Goal: Transaction & Acquisition: Obtain resource

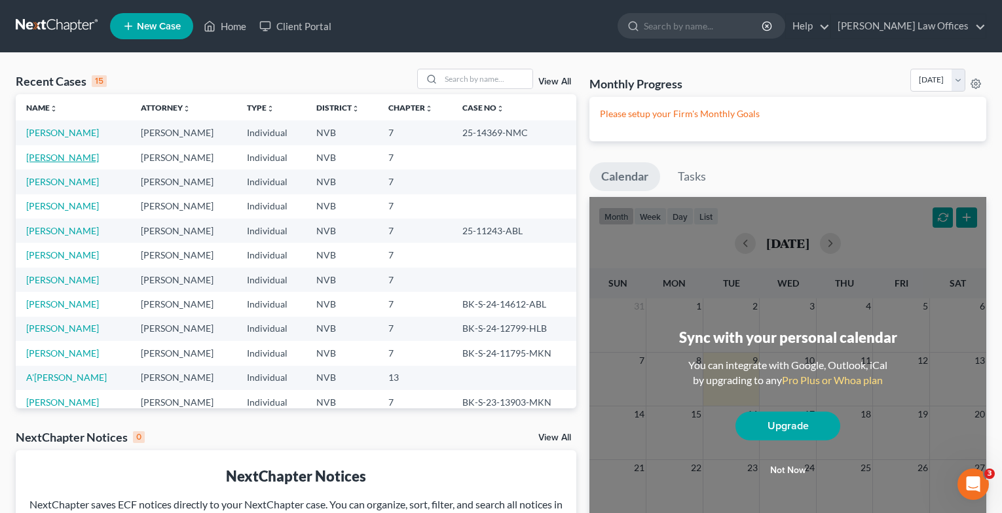
click at [56, 155] on link "[PERSON_NAME]" at bounding box center [62, 157] width 73 height 11
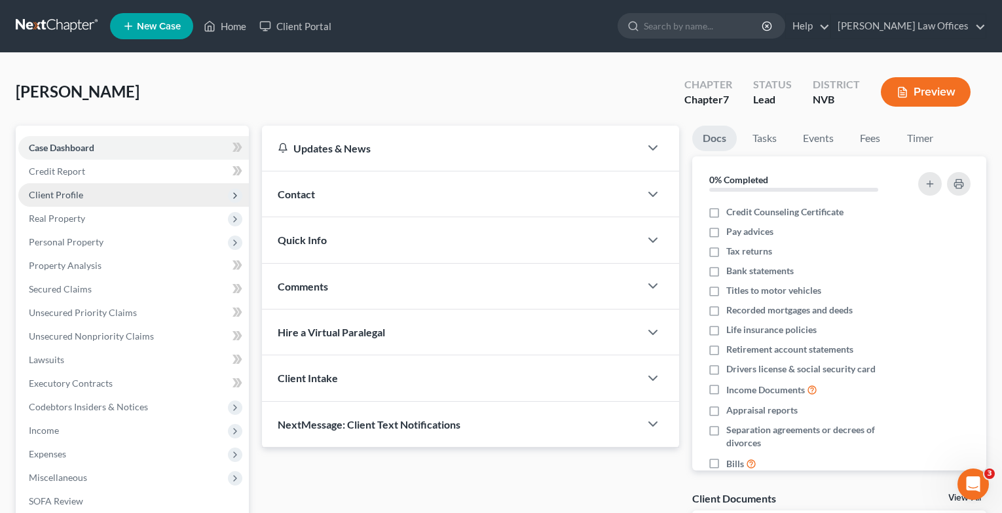
click at [59, 198] on span "Client Profile" at bounding box center [56, 194] width 54 height 11
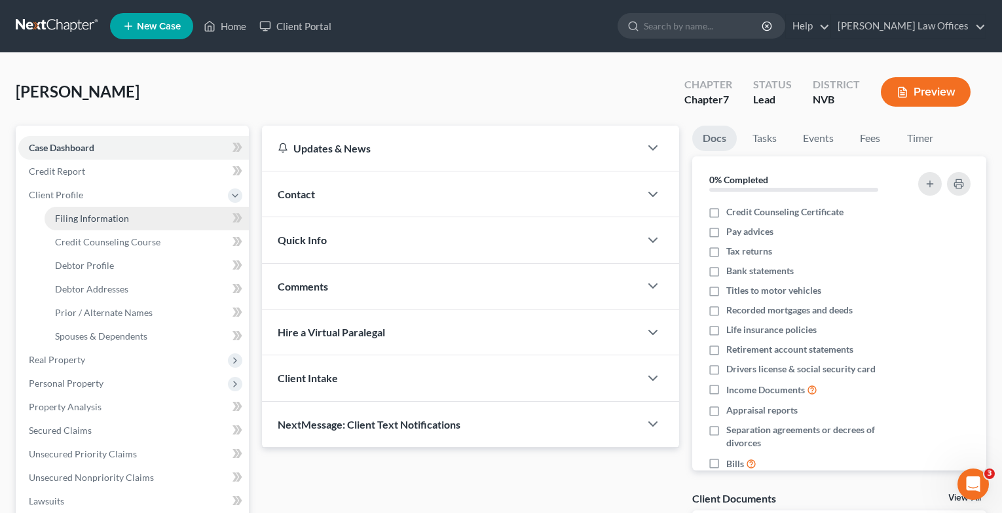
click at [88, 216] on span "Filing Information" at bounding box center [92, 218] width 74 height 11
select select "1"
select select "0"
select select "31"
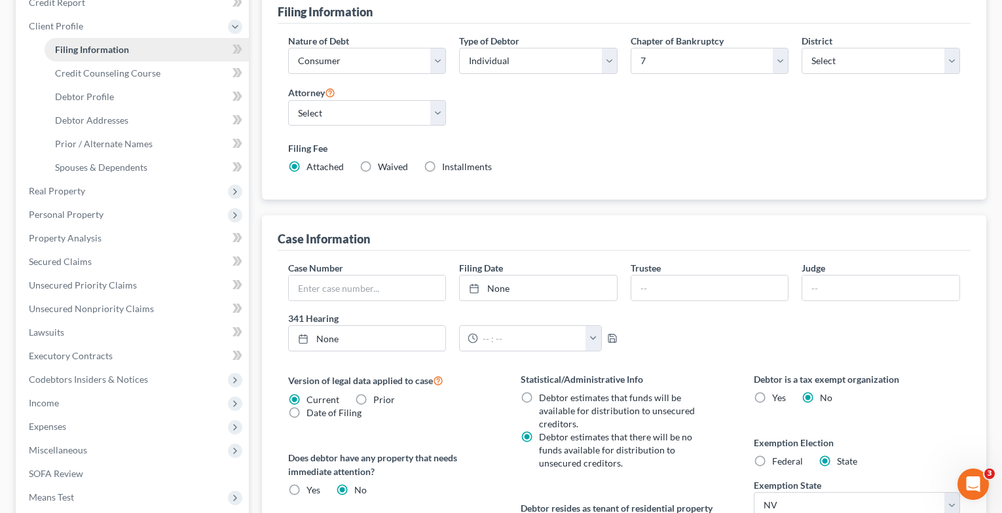
scroll to position [131, 0]
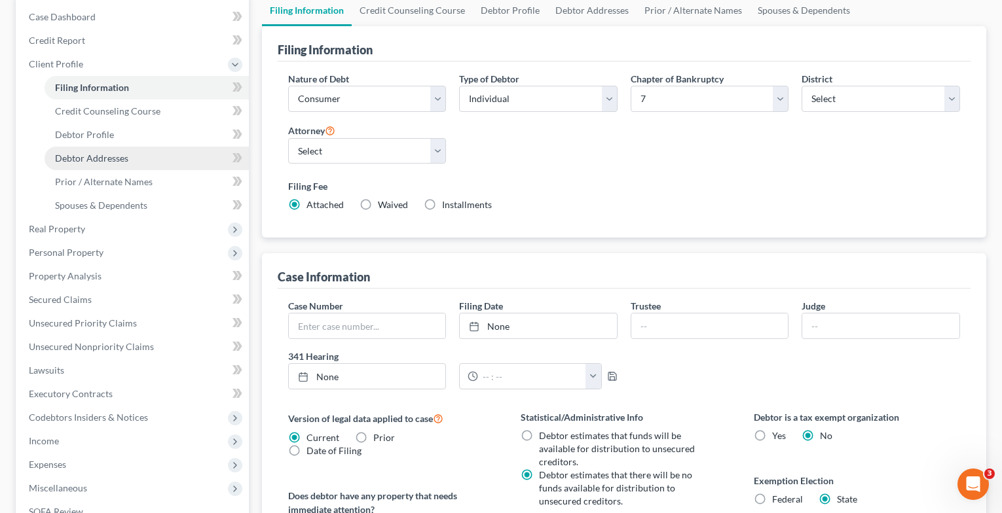
click at [106, 158] on span "Debtor Addresses" at bounding box center [91, 158] width 73 height 11
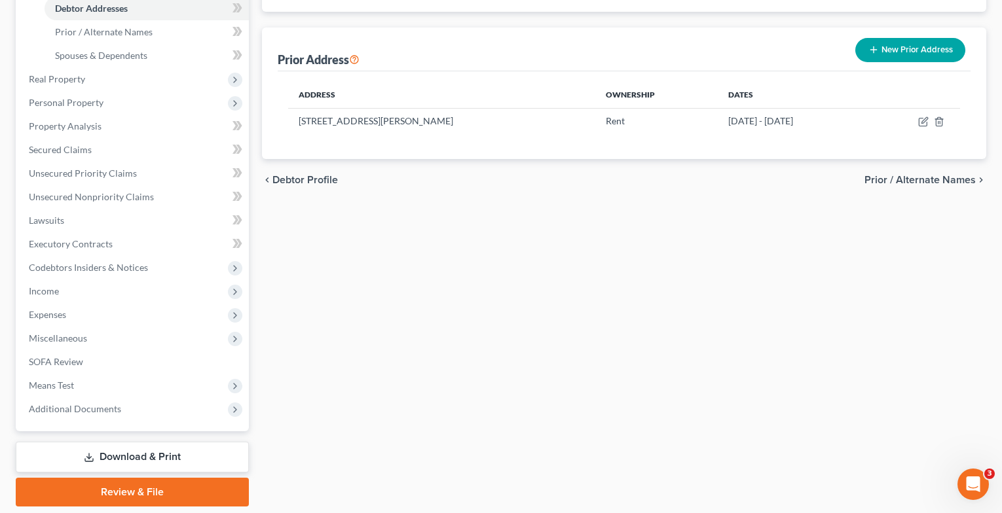
scroll to position [324, 0]
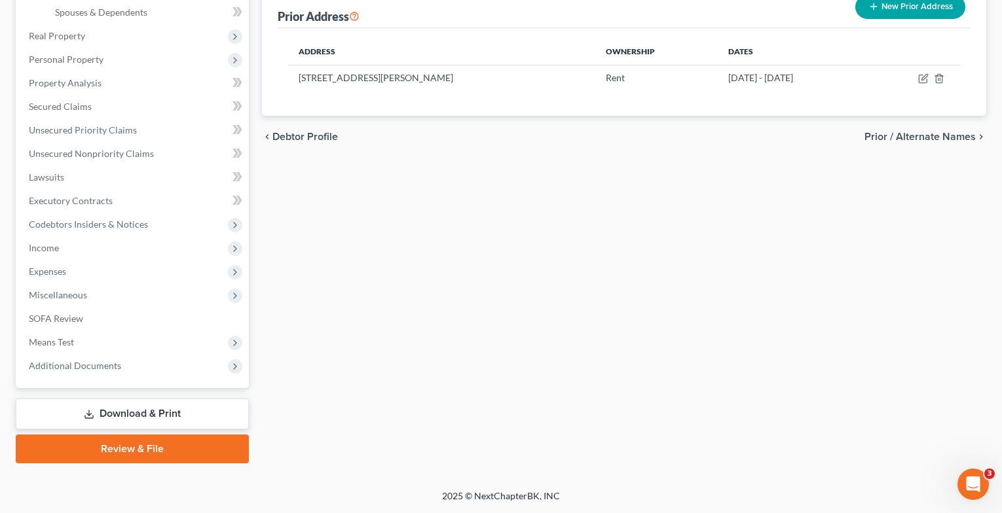
click at [148, 415] on link "Download & Print" at bounding box center [132, 414] width 233 height 31
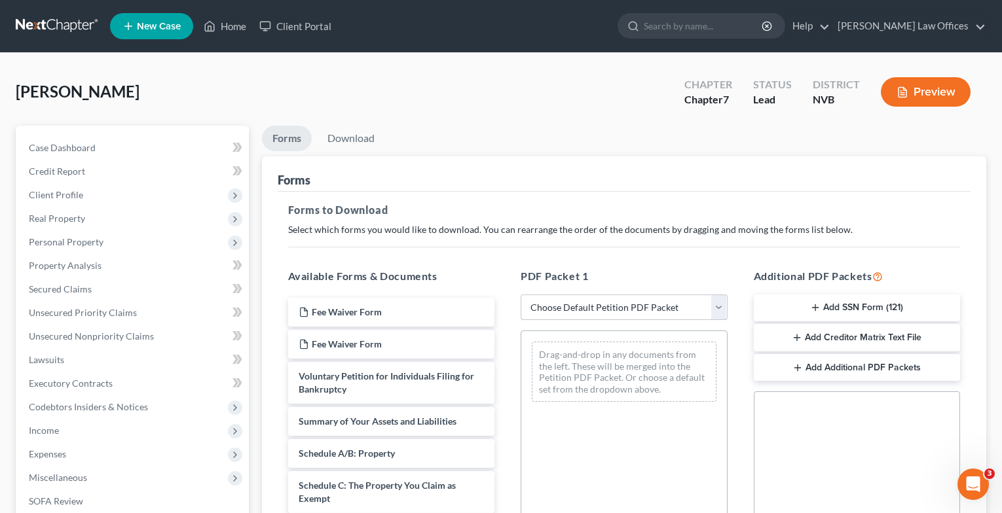
click at [725, 316] on select "Choose Default Petition PDF Packet Complete Bankruptcy Petition (all forms and …" at bounding box center [624, 308] width 207 height 26
select select "0"
click at [521, 295] on select "Choose Default Petition PDF Packet Complete Bankruptcy Petition (all forms and …" at bounding box center [624, 308] width 207 height 26
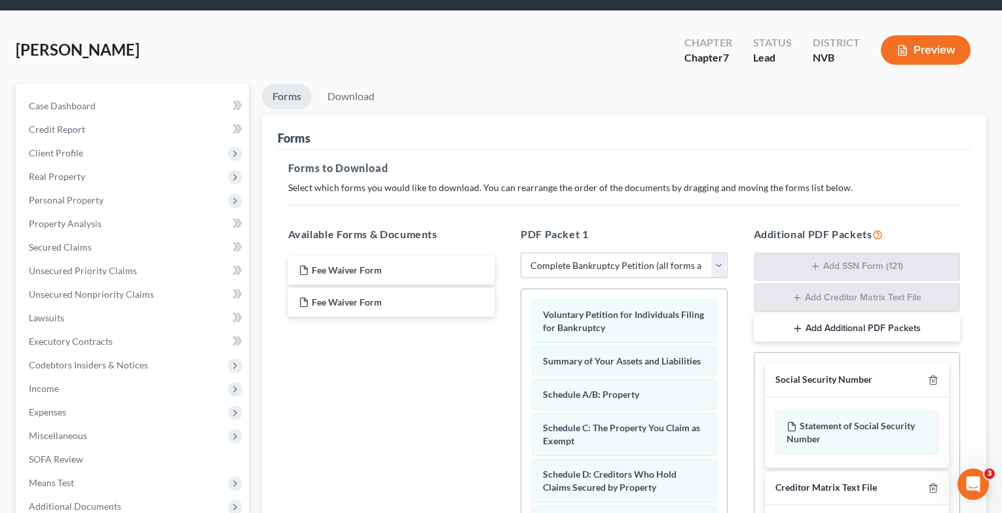
scroll to position [65, 0]
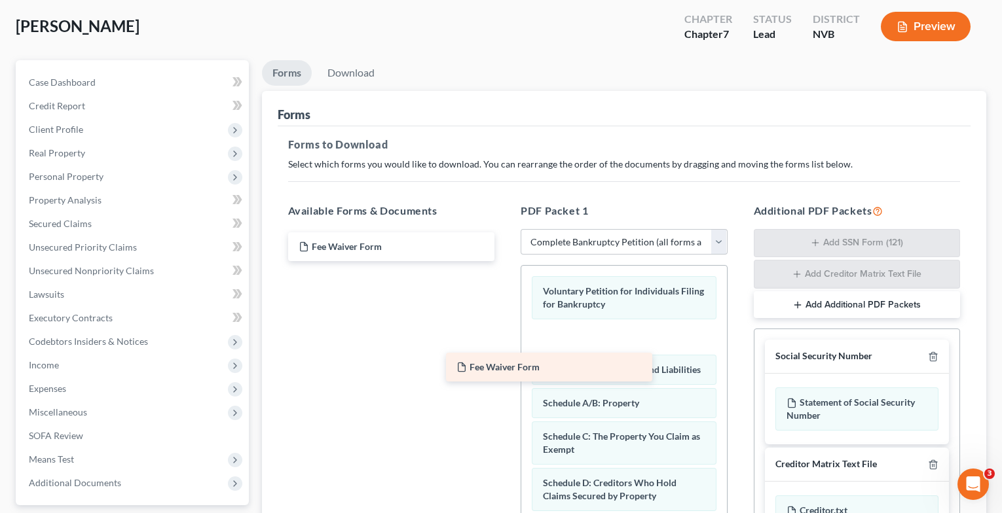
drag, startPoint x: 422, startPoint y: 279, endPoint x: 580, endPoint y: 367, distance: 180.9
click at [506, 261] on div "Fee Waiver Form Fee Waiver Form Fee Waiver Form" at bounding box center [392, 246] width 228 height 29
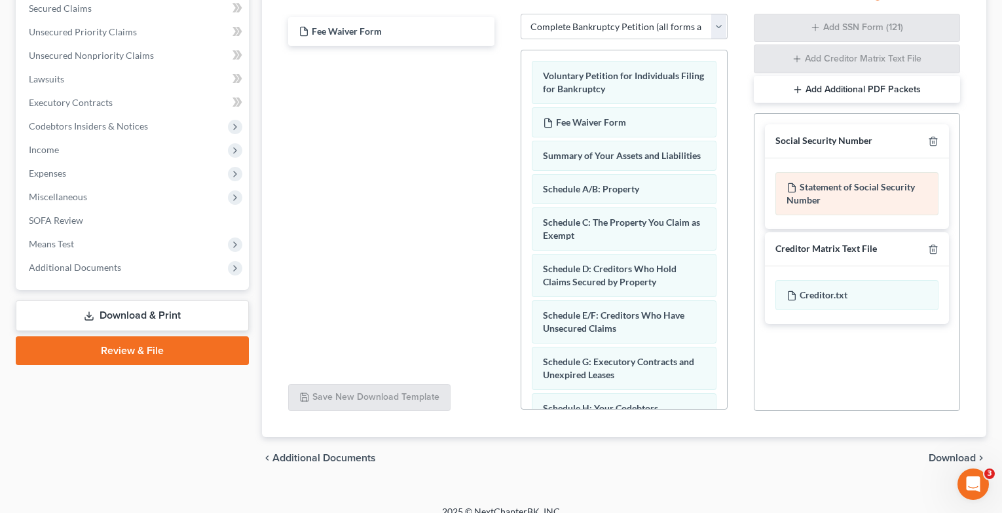
scroll to position [297, 0]
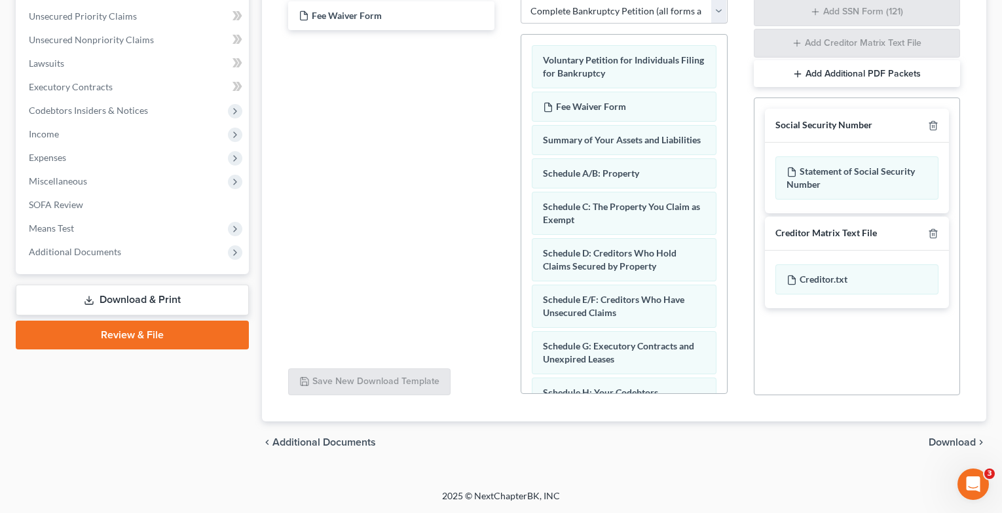
click at [948, 440] on span "Download" at bounding box center [952, 442] width 47 height 10
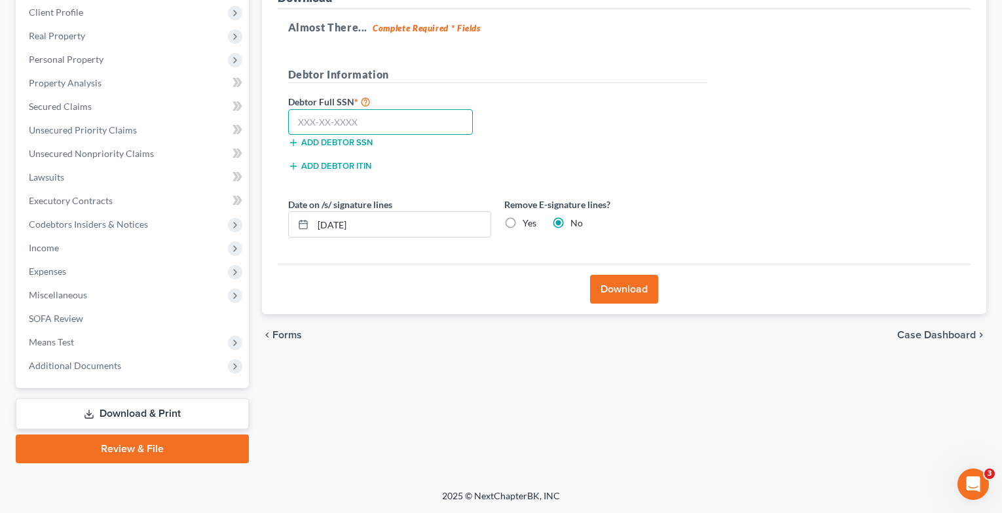
click at [303, 123] on input "text" at bounding box center [380, 122] width 185 height 26
type input "240-83-1598"
click at [628, 291] on button "Download" at bounding box center [624, 289] width 68 height 29
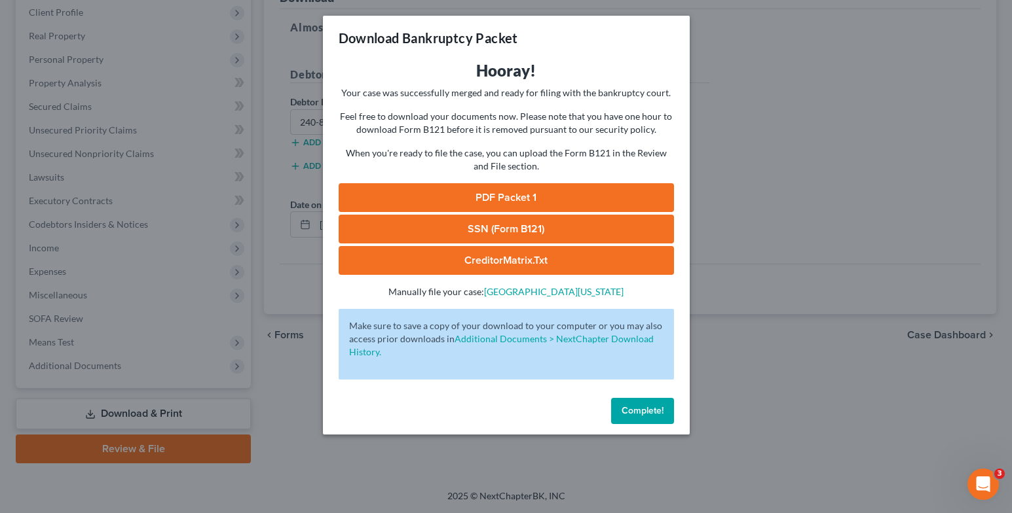
click at [523, 199] on link "PDF Packet 1" at bounding box center [506, 197] width 335 height 29
click at [459, 231] on link "SSN (Form B121)" at bounding box center [506, 229] width 335 height 29
click at [521, 259] on link "CreditorMatrix.txt" at bounding box center [506, 260] width 335 height 29
click at [941, 126] on div "Download Bankruptcy Packet Hooray! Your case was successfully merged and ready …" at bounding box center [506, 256] width 1012 height 513
